Goal: Task Accomplishment & Management: Use online tool/utility

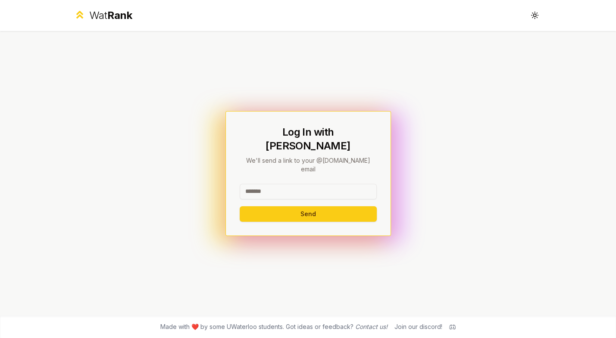
click at [293, 184] on input at bounding box center [308, 192] width 137 height 16
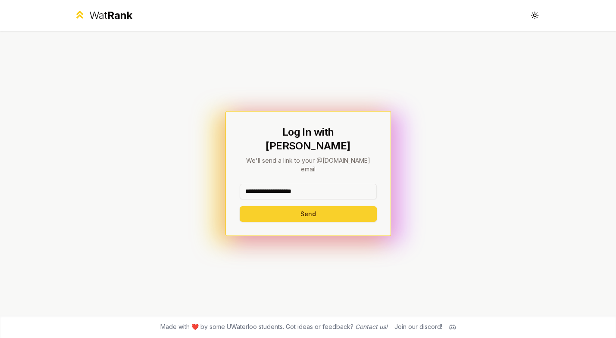
click at [291, 206] on button "Send" at bounding box center [308, 214] width 137 height 16
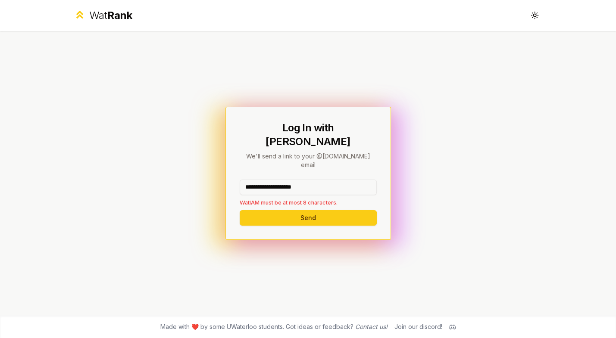
click at [317, 239] on div "**********" at bounding box center [308, 173] width 496 height 285
drag, startPoint x: 337, startPoint y: 178, endPoint x: 280, endPoint y: 173, distance: 57.5
click at [280, 180] on input "**********" at bounding box center [308, 188] width 137 height 16
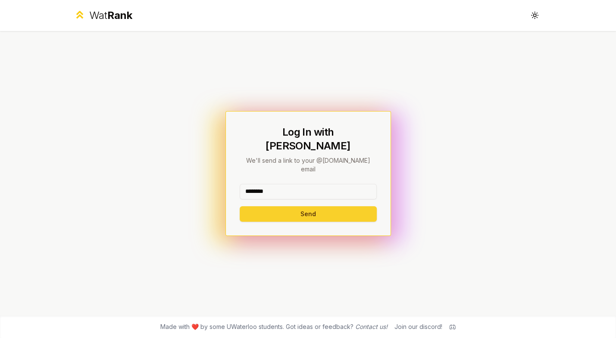
type input "********"
click at [288, 206] on button "Send" at bounding box center [308, 214] width 137 height 16
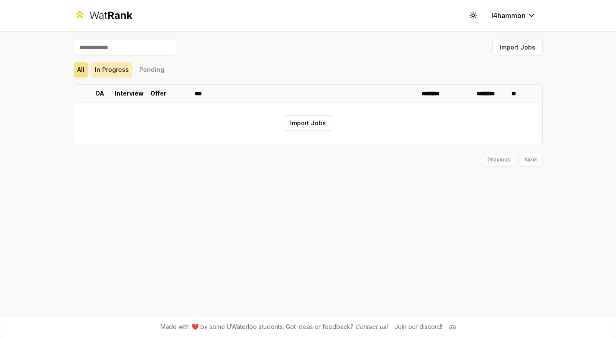
click at [112, 73] on button "In Progress" at bounding box center [111, 70] width 41 height 16
click at [157, 69] on button "Pending" at bounding box center [152, 70] width 32 height 16
click at [72, 66] on div "Import Jobs All In Progress Pending OA Interview Offer *** ******** ******** **…" at bounding box center [308, 173] width 496 height 285
click at [84, 62] on button "All" at bounding box center [81, 70] width 14 height 16
click at [296, 117] on button "Import Jobs" at bounding box center [308, 123] width 50 height 16
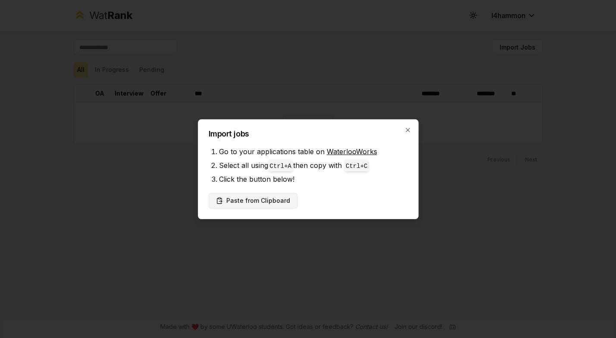
click at [252, 202] on button "Paste from Clipboard" at bounding box center [253, 201] width 89 height 16
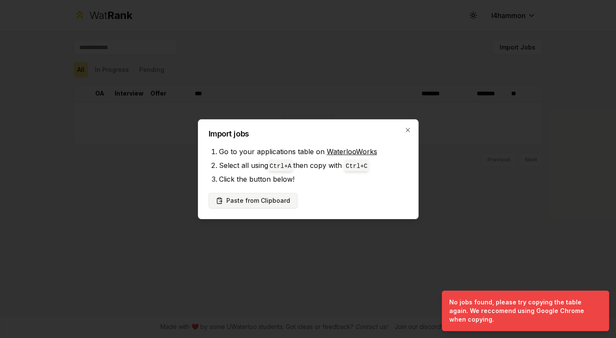
click at [247, 202] on button "Paste from Clipboard" at bounding box center [253, 201] width 89 height 16
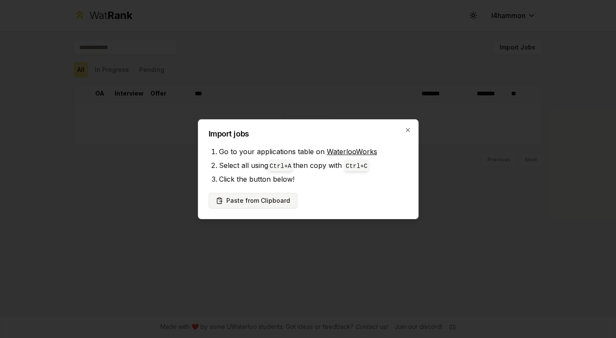
click at [228, 194] on button "Paste from Clipboard" at bounding box center [253, 201] width 89 height 16
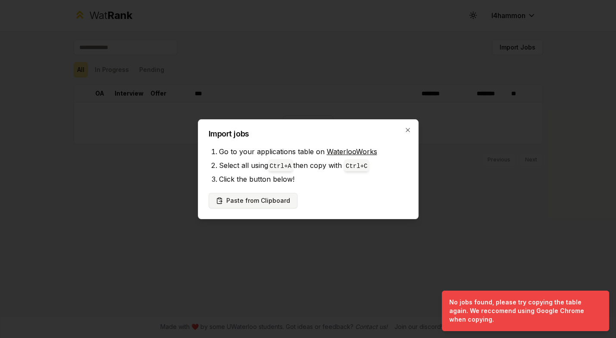
click at [261, 200] on button "Paste from Clipboard" at bounding box center [253, 201] width 89 height 16
click at [406, 132] on icon "button" at bounding box center [407, 130] width 7 height 7
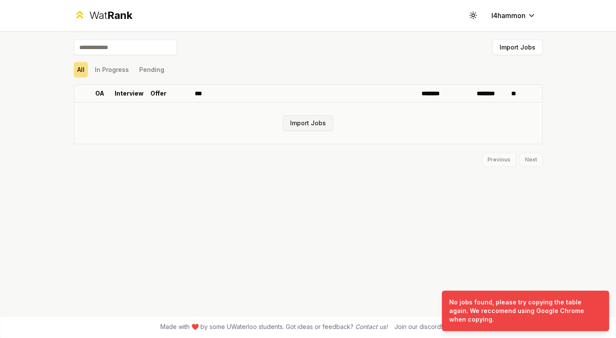
click at [321, 122] on button "Import Jobs" at bounding box center [308, 123] width 50 height 16
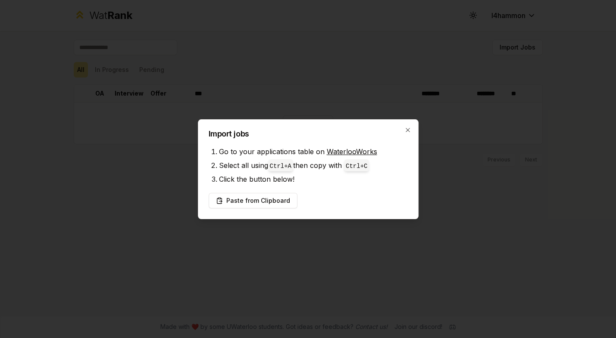
click at [338, 151] on link "WaterlooWorks" at bounding box center [352, 151] width 50 height 9
click at [250, 200] on button "Paste from Clipboard" at bounding box center [253, 201] width 89 height 16
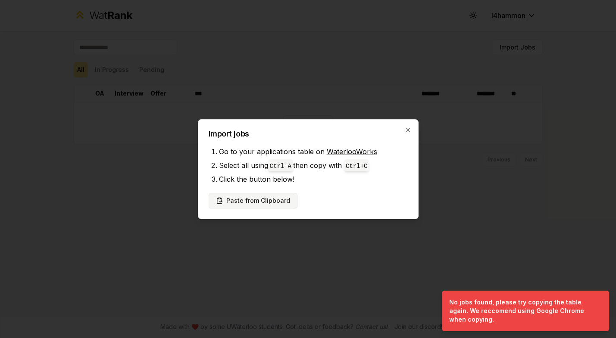
click at [262, 206] on button "Paste from Clipboard" at bounding box center [253, 201] width 89 height 16
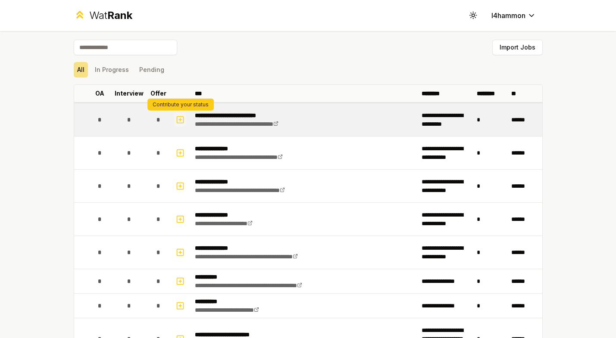
click at [178, 119] on icon "button" at bounding box center [180, 120] width 9 height 10
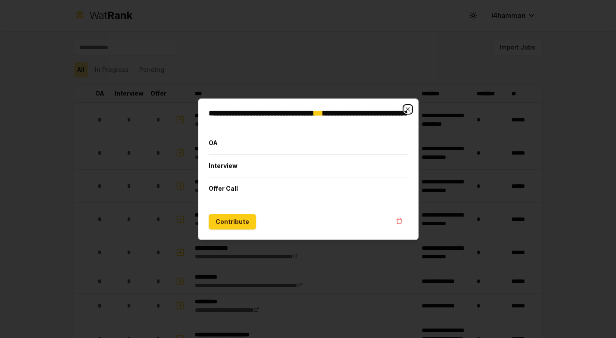
click at [407, 107] on icon "button" at bounding box center [407, 109] width 7 height 7
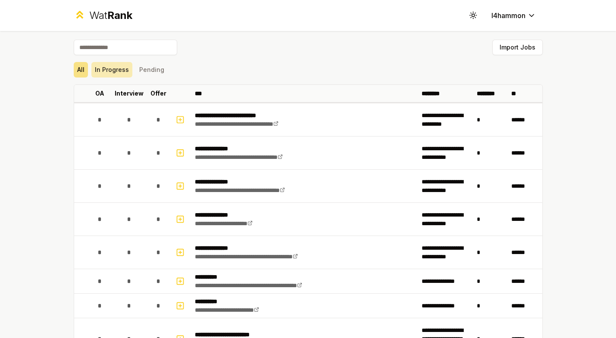
click at [114, 72] on button "In Progress" at bounding box center [111, 70] width 41 height 16
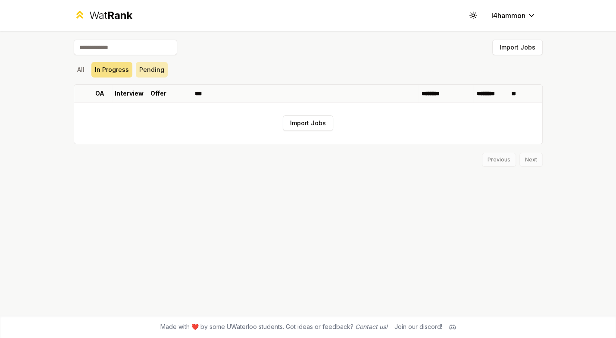
click at [143, 69] on button "Pending" at bounding box center [152, 70] width 32 height 16
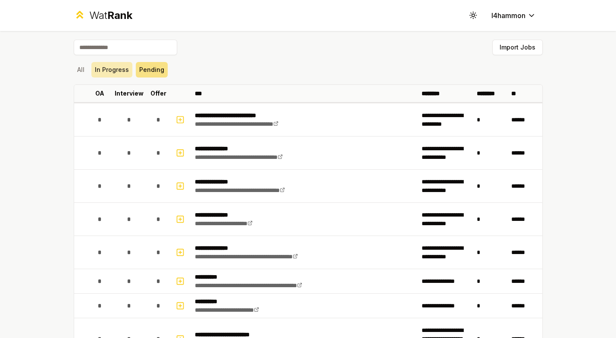
click at [111, 67] on button "In Progress" at bounding box center [111, 70] width 41 height 16
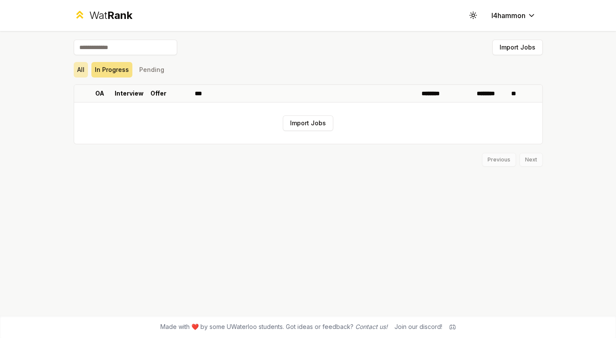
click at [78, 69] on button "All" at bounding box center [81, 70] width 14 height 16
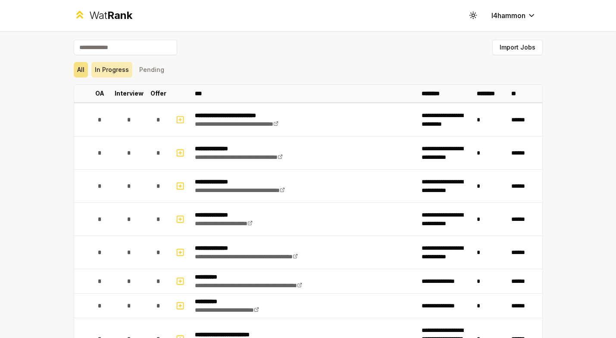
click at [125, 67] on button "In Progress" at bounding box center [111, 70] width 41 height 16
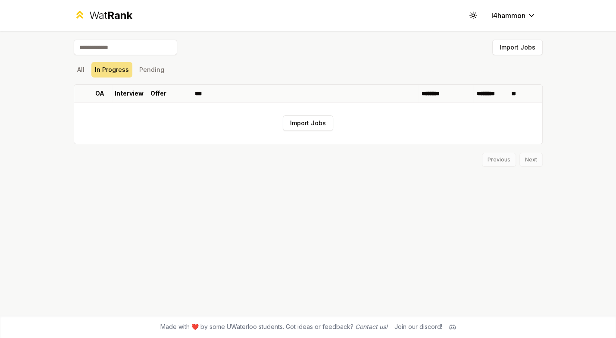
click at [118, 14] on span "Rank" at bounding box center [119, 15] width 25 height 12
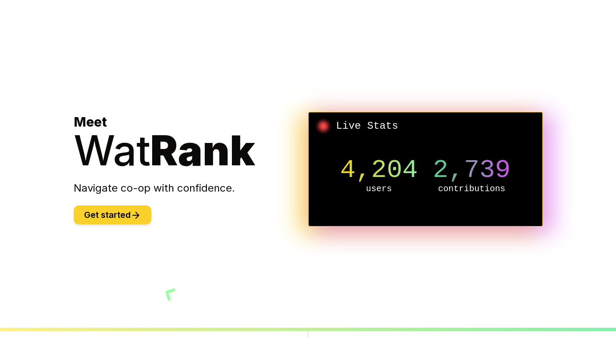
click at [101, 206] on button "Get started" at bounding box center [113, 215] width 78 height 19
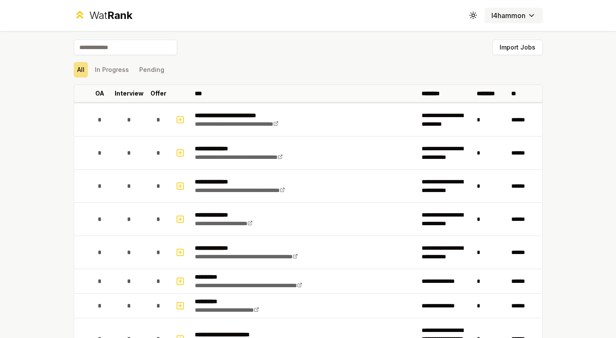
click at [514, 18] on html "**********" at bounding box center [308, 169] width 616 height 338
click at [474, 17] on html "**********" at bounding box center [308, 169] width 616 height 338
click at [474, 17] on icon at bounding box center [473, 15] width 8 height 8
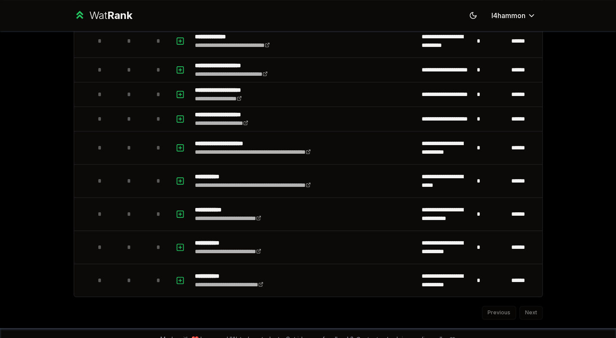
scroll to position [1192, 0]
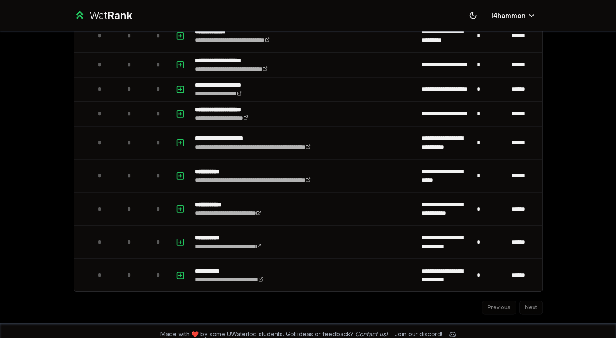
click at [531, 298] on div "Previous Next" at bounding box center [308, 303] width 469 height 22
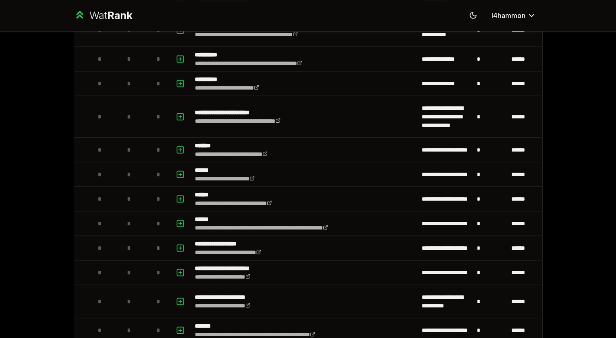
scroll to position [0, 0]
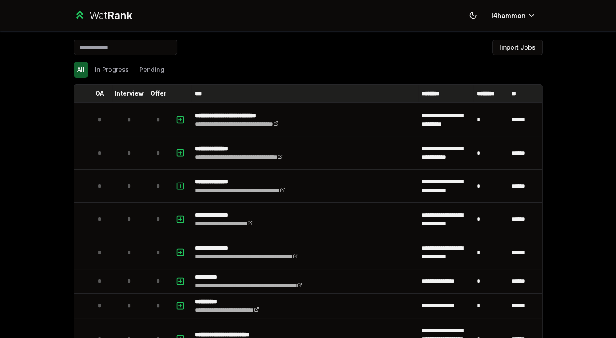
click at [489, 94] on p "********" at bounding box center [491, 93] width 28 height 9
